Goal: Transaction & Acquisition: Purchase product/service

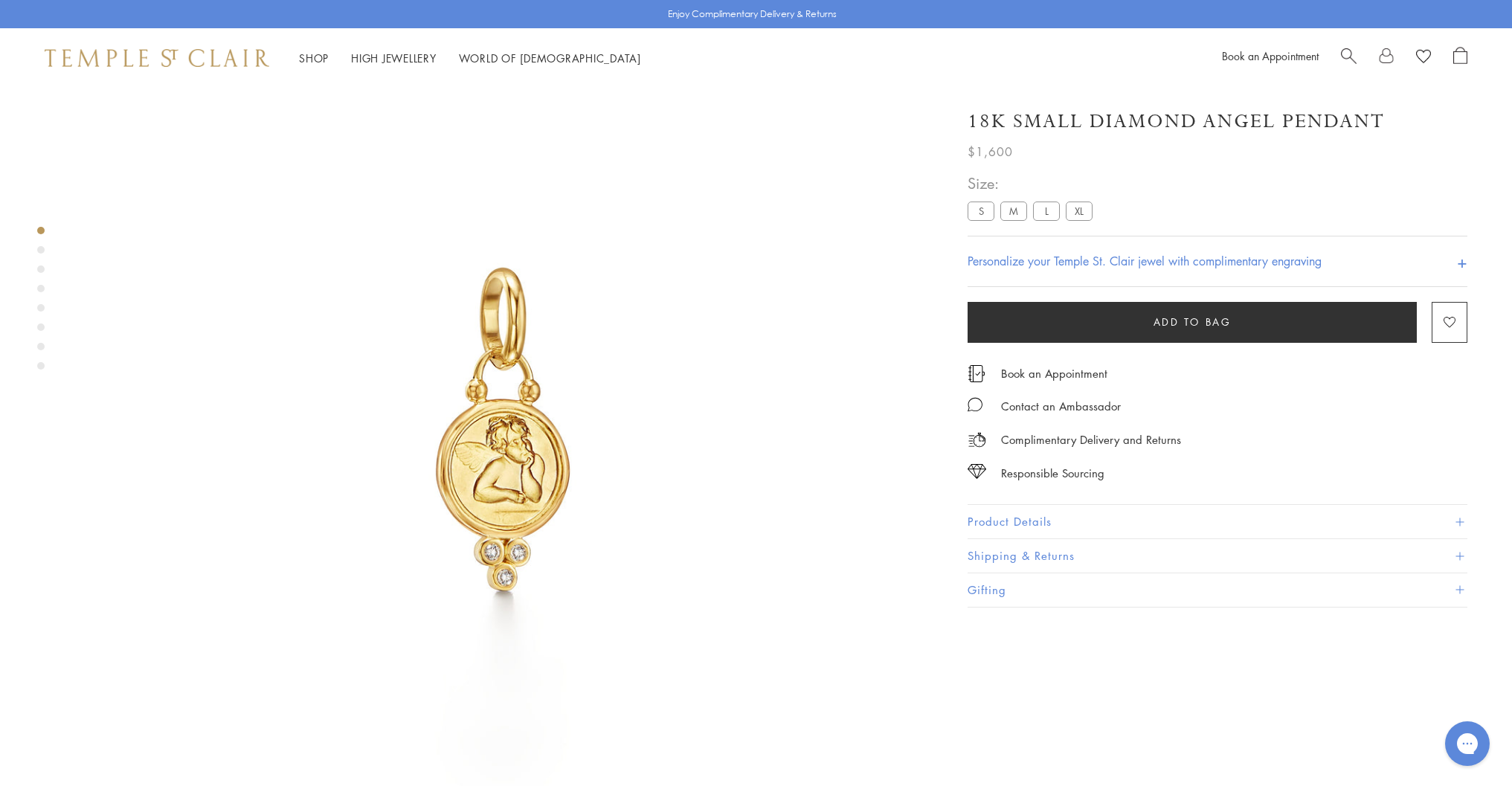
click at [1201, 259] on h4 "Personalize your Temple St. Clair jewel with complimentary engraving" at bounding box center [1144, 261] width 354 height 18
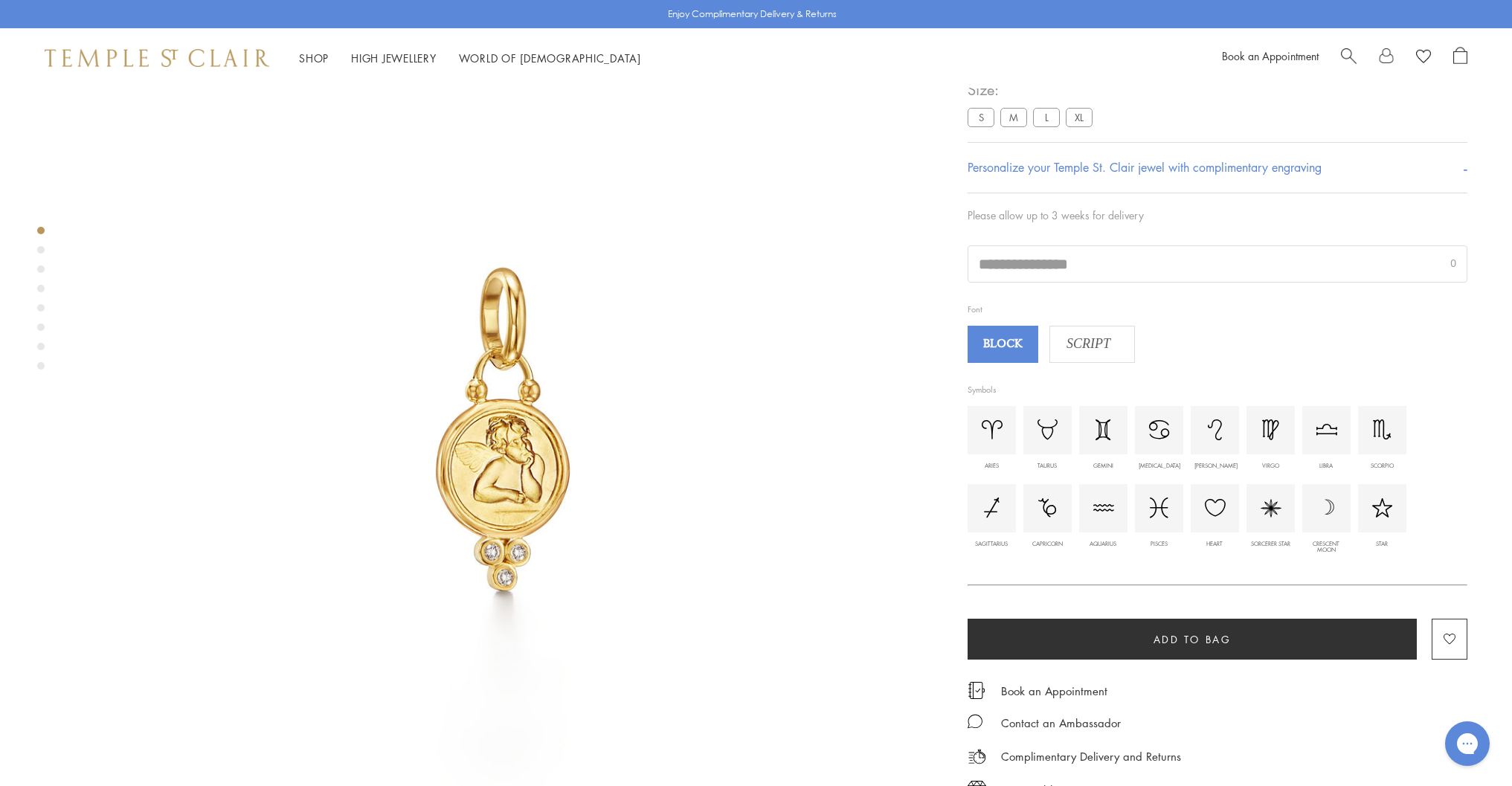
click at [1100, 356] on span "SCRIPT" at bounding box center [1089, 344] width 76 height 22
click at [1017, 282] on input "text" at bounding box center [1218, 264] width 498 height 36
click at [1155, 440] on img at bounding box center [1159, 430] width 21 height 19
click at [1163, 469] on div "[MEDICAL_DATA]" at bounding box center [1160, 466] width 41 height 6
click at [1112, 282] on input "**********" at bounding box center [1218, 264] width 498 height 36
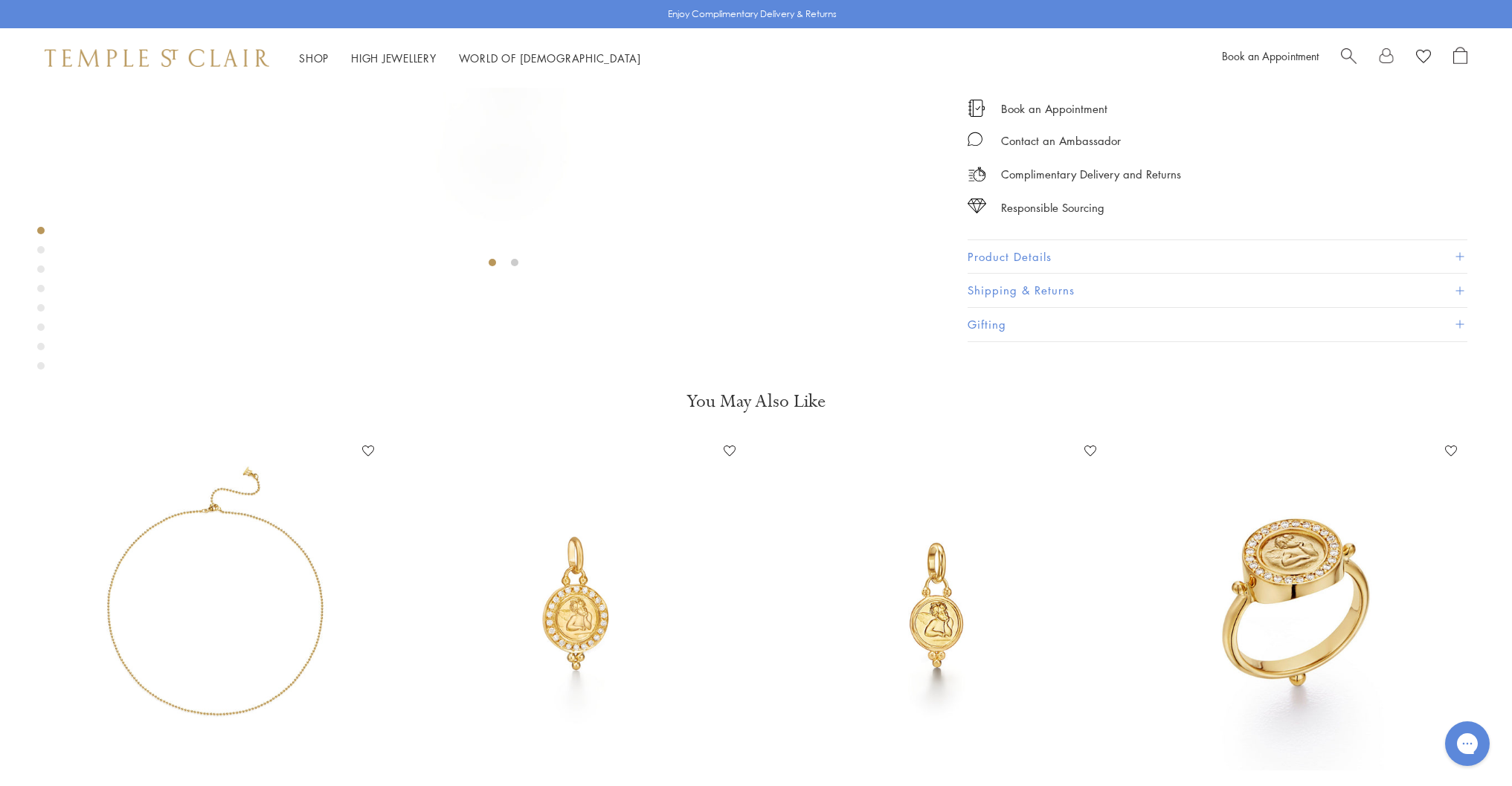
scroll to position [526, 0]
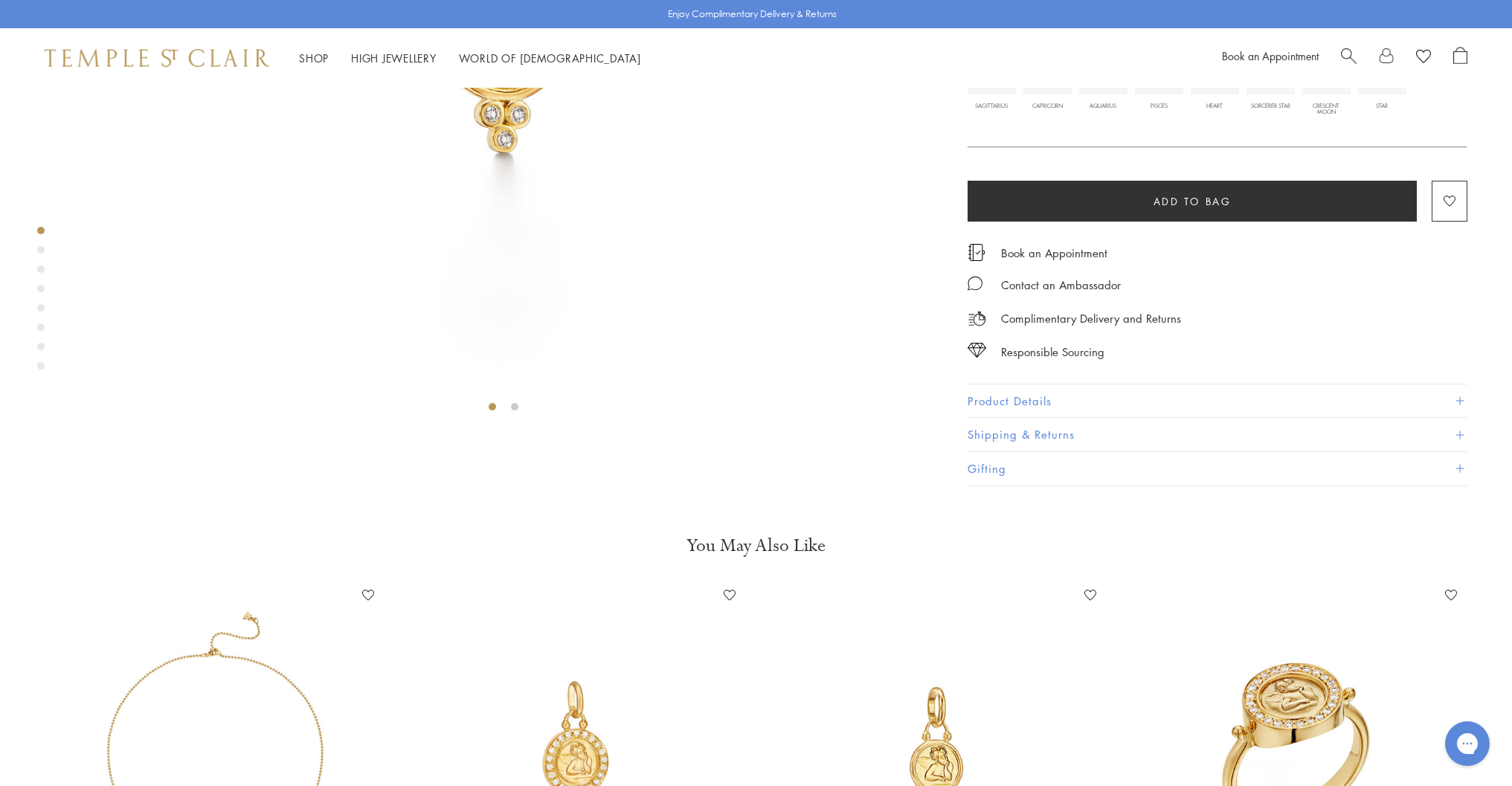
click at [1224, 79] on img at bounding box center [1215, 70] width 21 height 18
type input "***"
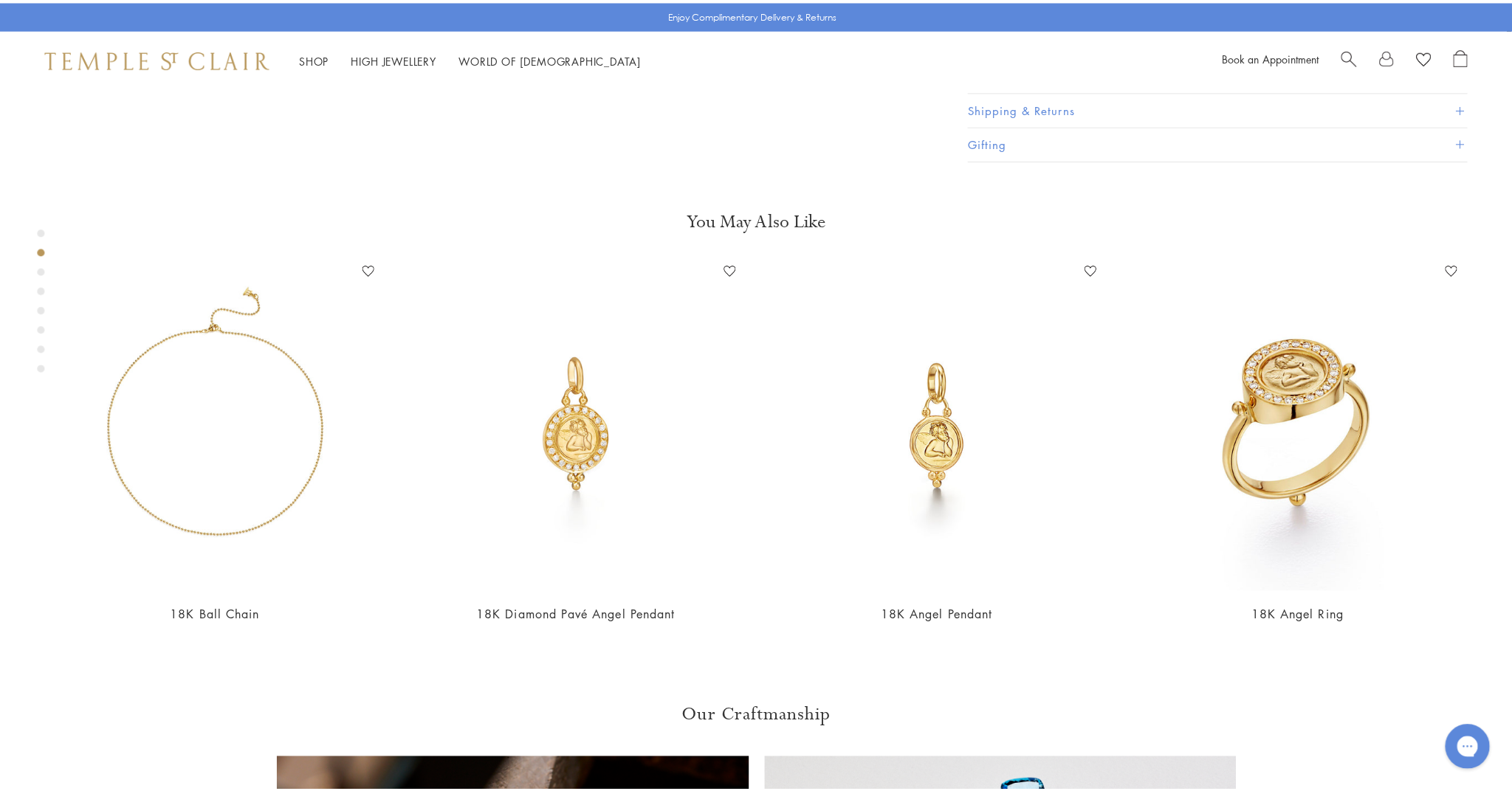
scroll to position [849, 0]
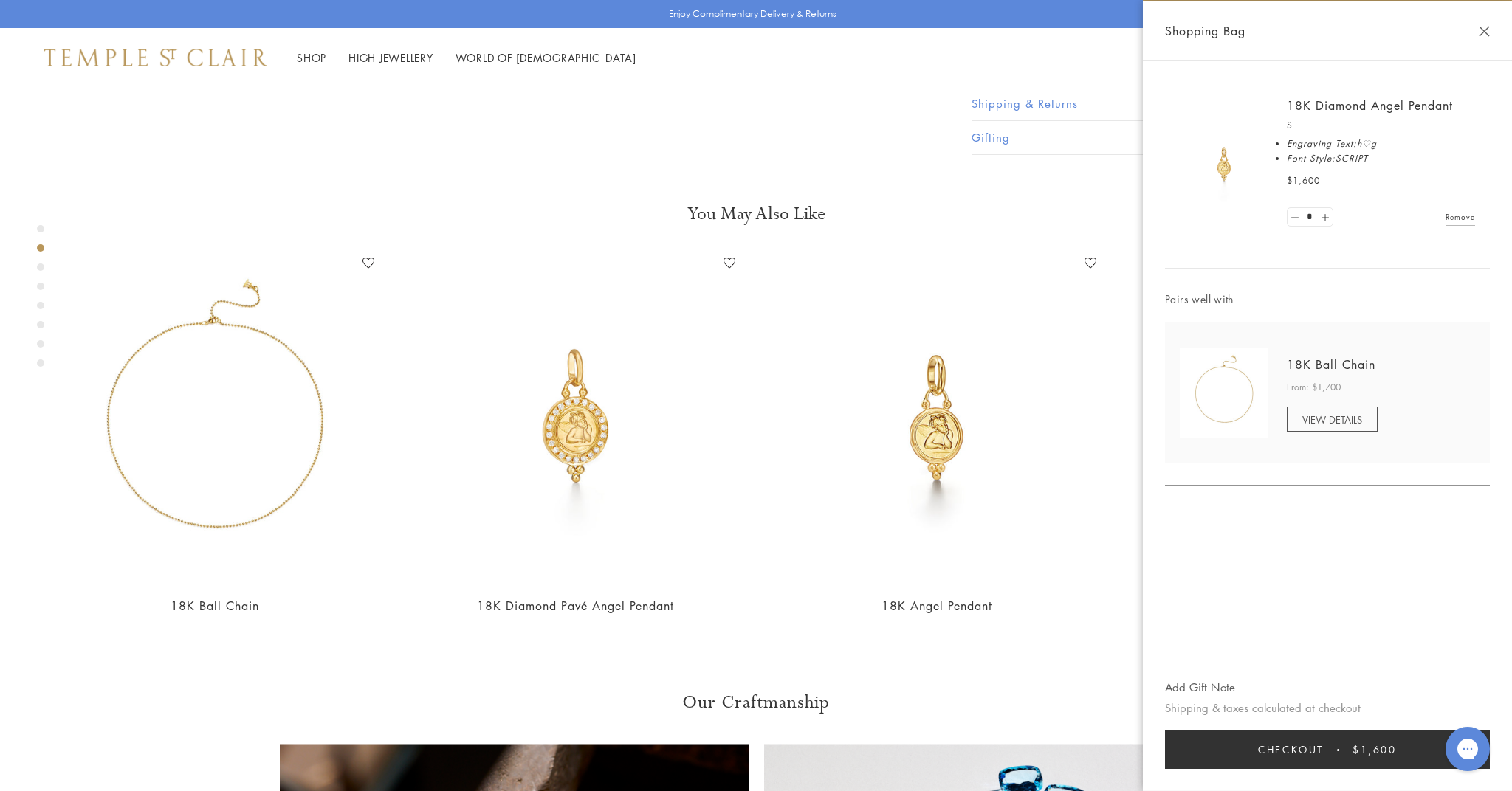
click at [1281, 751] on span "Checkout" at bounding box center [1290, 749] width 66 height 16
